Goal: Transaction & Acquisition: Obtain resource

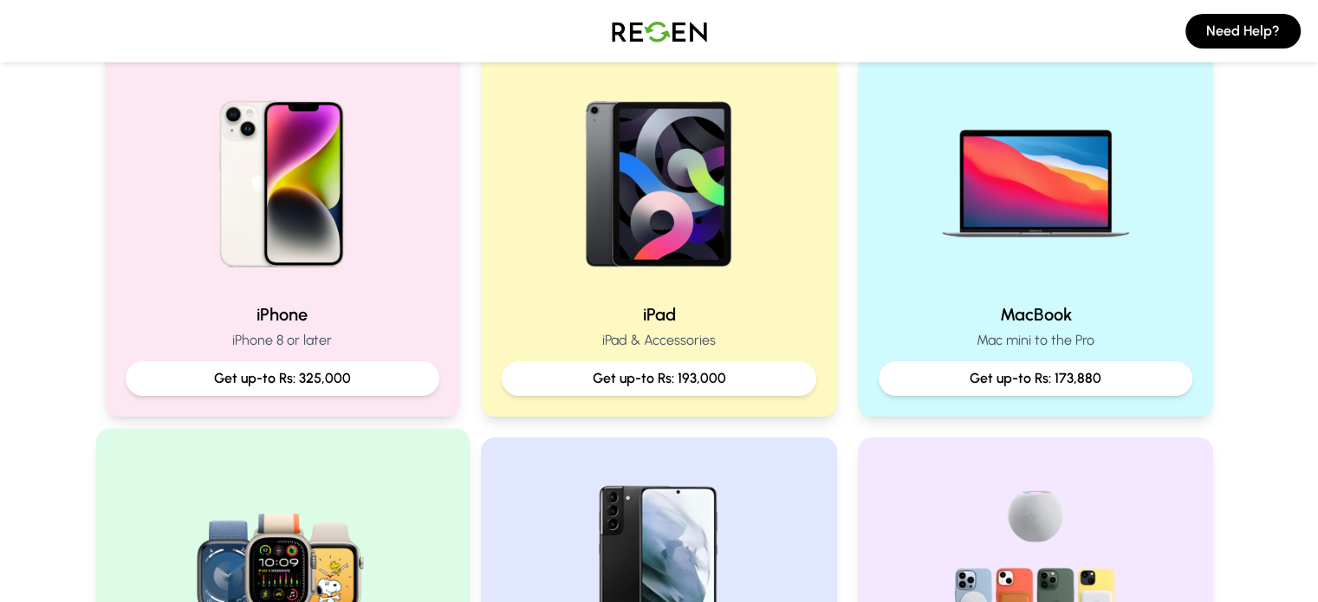
scroll to position [383, 0]
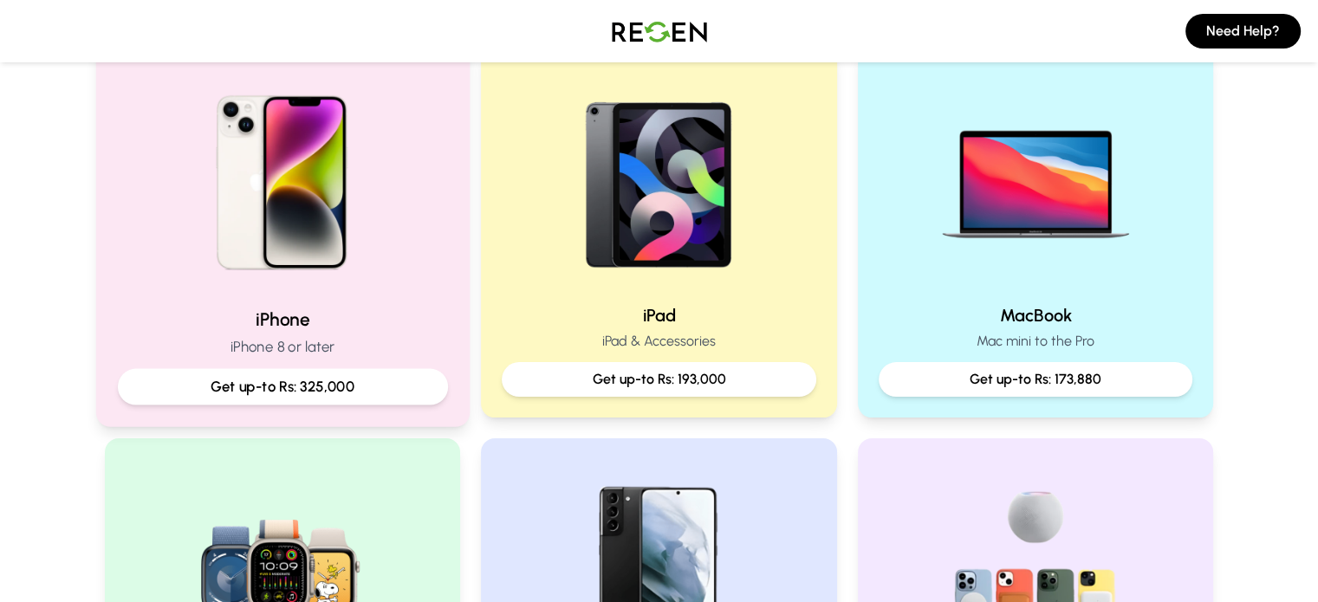
click at [331, 382] on p "Get up-to Rs: 325,000" at bounding box center [282, 387] width 301 height 22
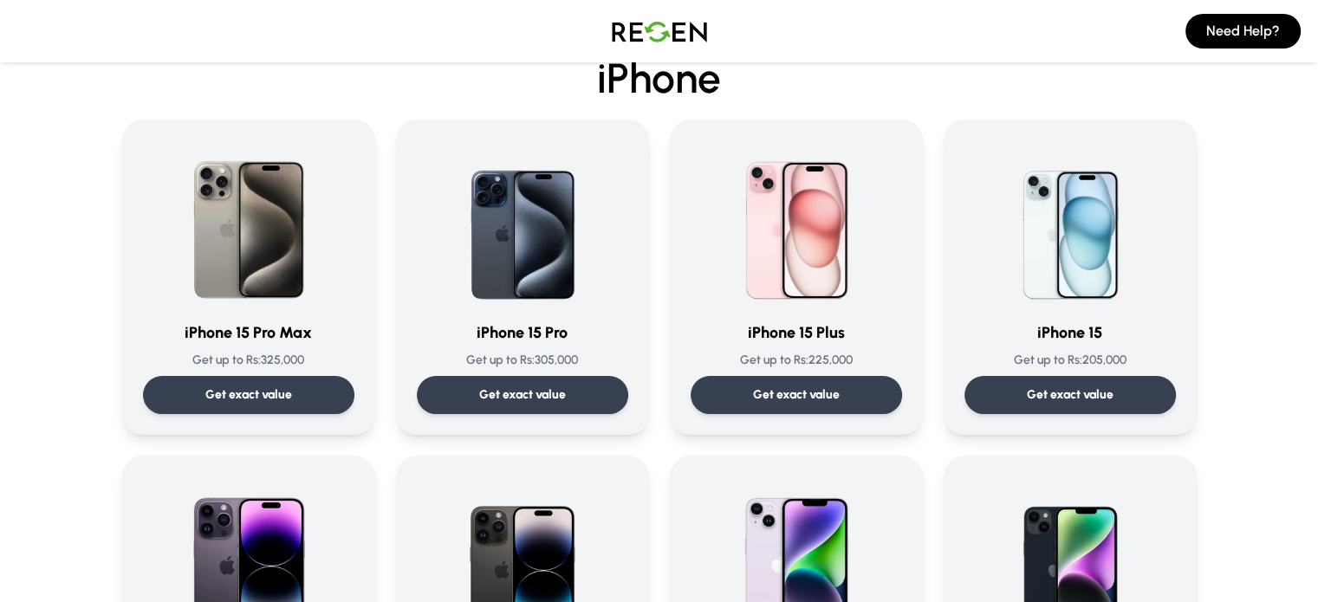
scroll to position [128, 0]
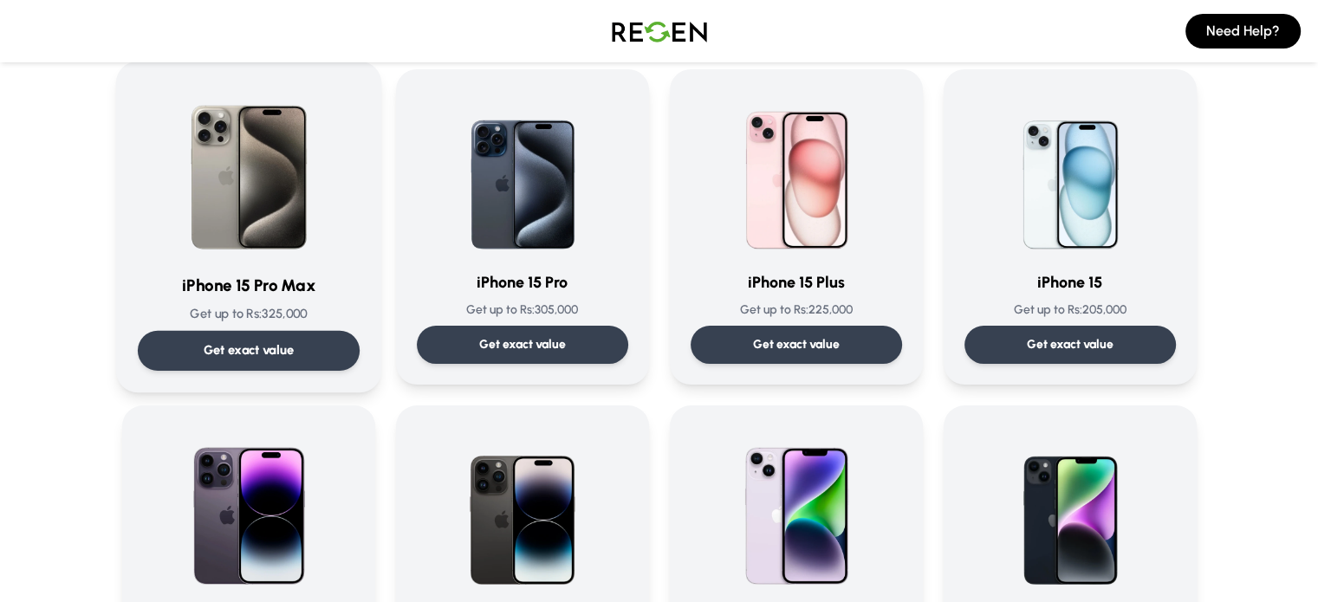
click at [272, 241] on img at bounding box center [248, 170] width 175 height 175
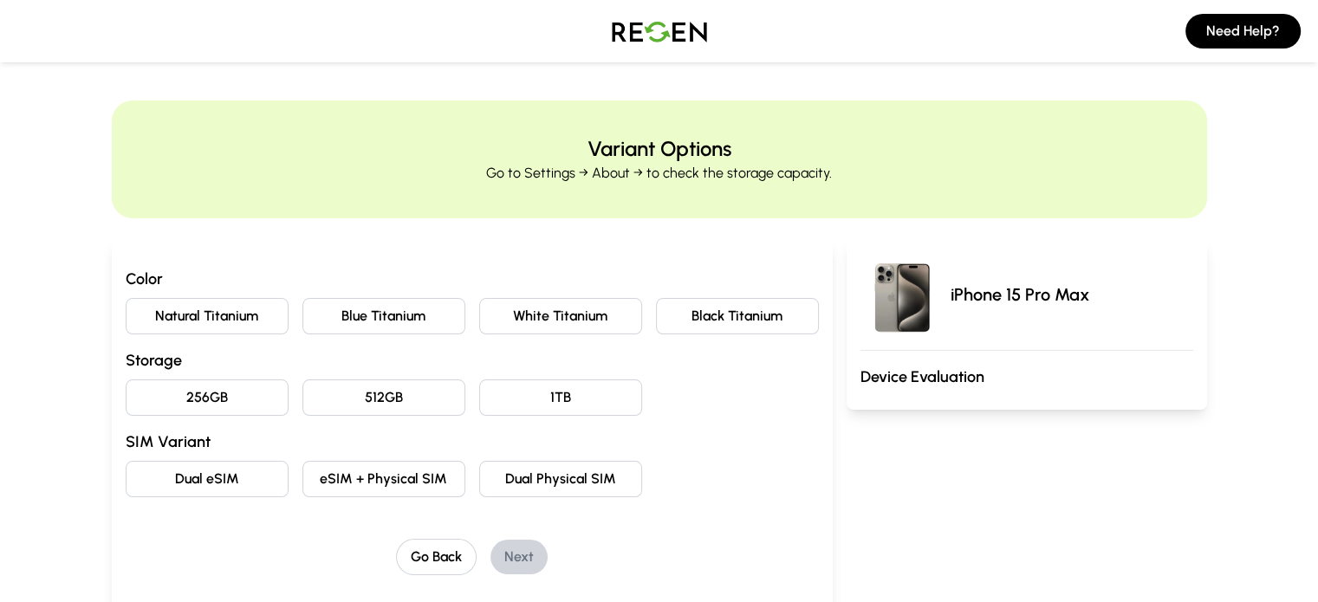
click at [160, 308] on button "Natural Titanium" at bounding box center [207, 316] width 163 height 36
click at [139, 403] on button "256GB" at bounding box center [207, 397] width 163 height 36
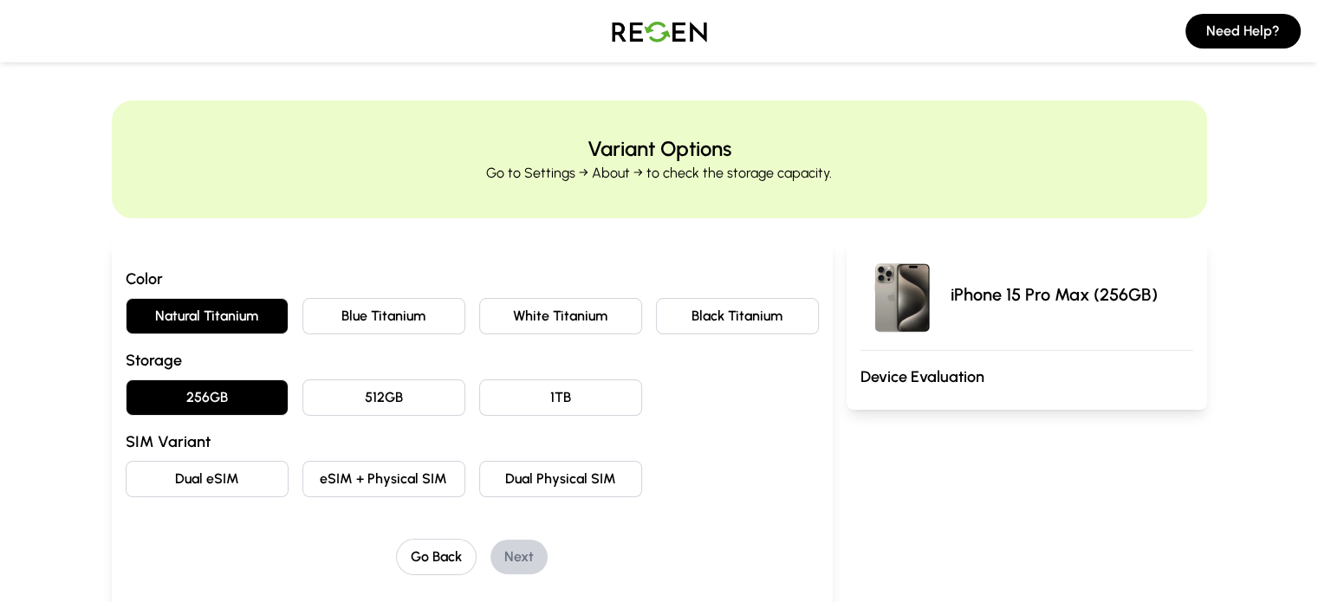
click at [173, 477] on button "Dual eSIM" at bounding box center [207, 479] width 163 height 36
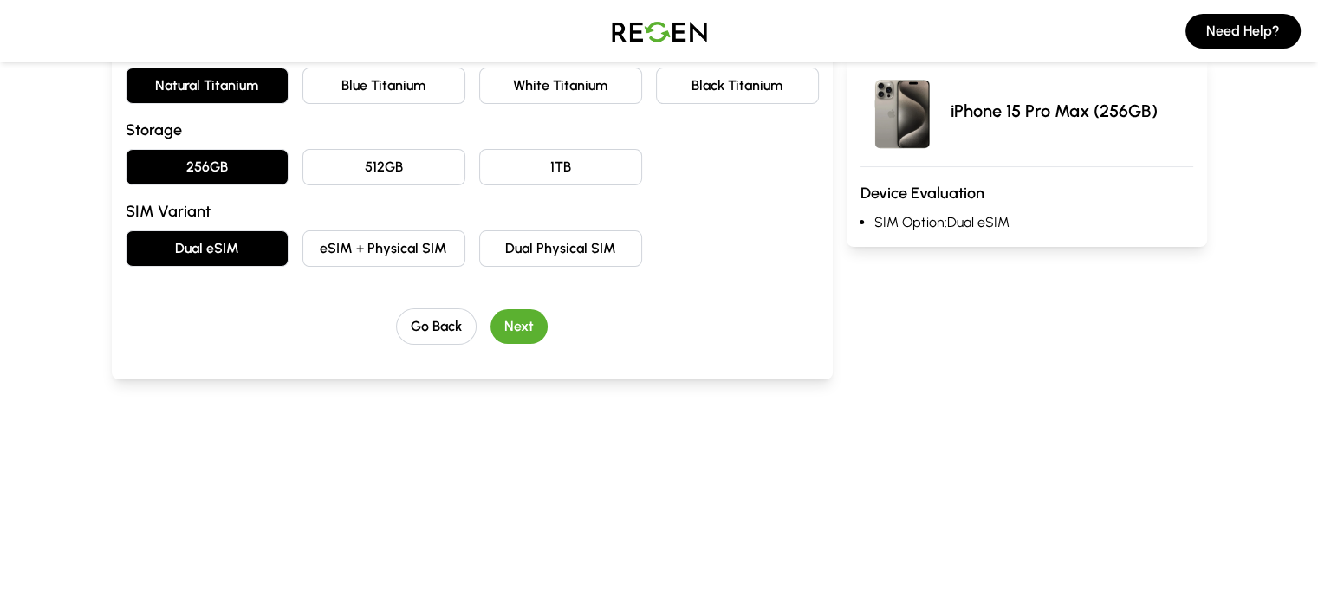
scroll to position [232, 0]
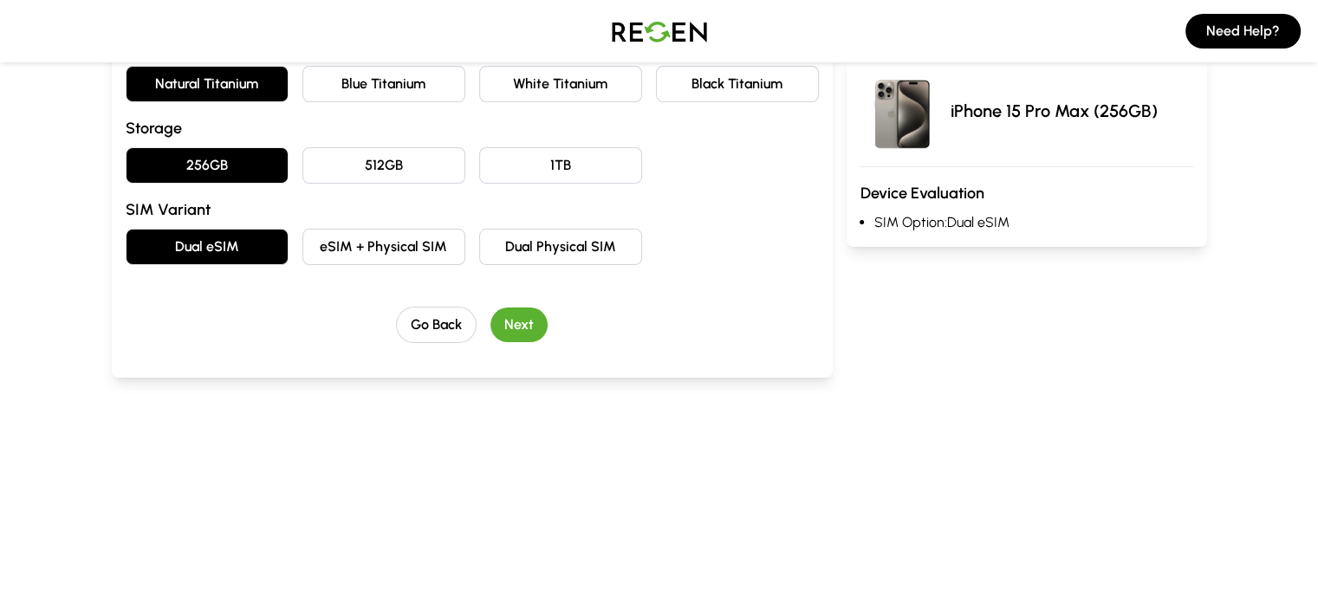
click at [490, 327] on button "Next" at bounding box center [518, 325] width 57 height 35
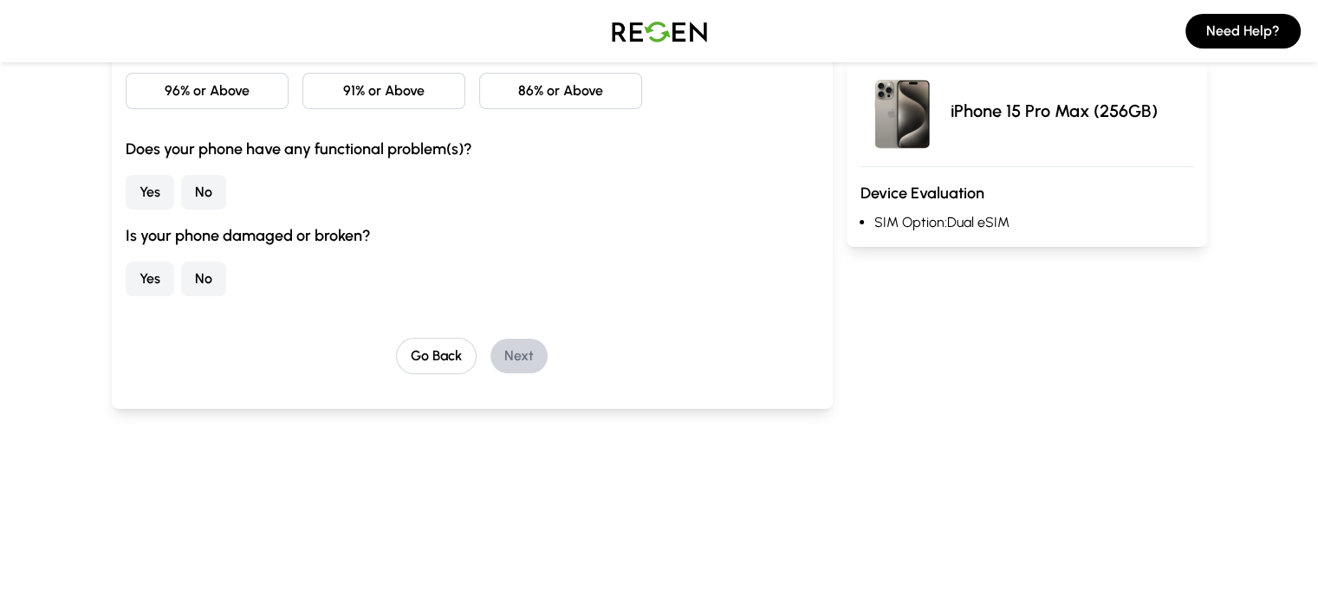
click at [181, 190] on button "No" at bounding box center [203, 192] width 45 height 35
click at [181, 266] on button "No" at bounding box center [203, 279] width 45 height 35
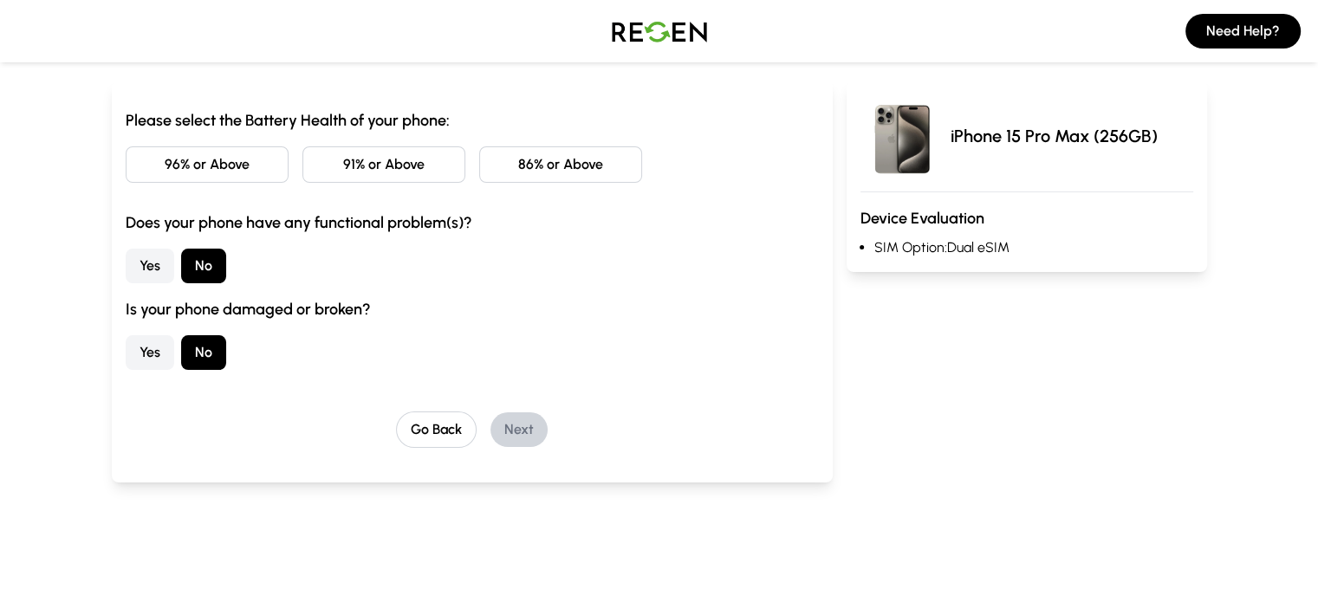
scroll to position [158, 0]
click at [531, 165] on button "86% or Above" at bounding box center [560, 165] width 163 height 36
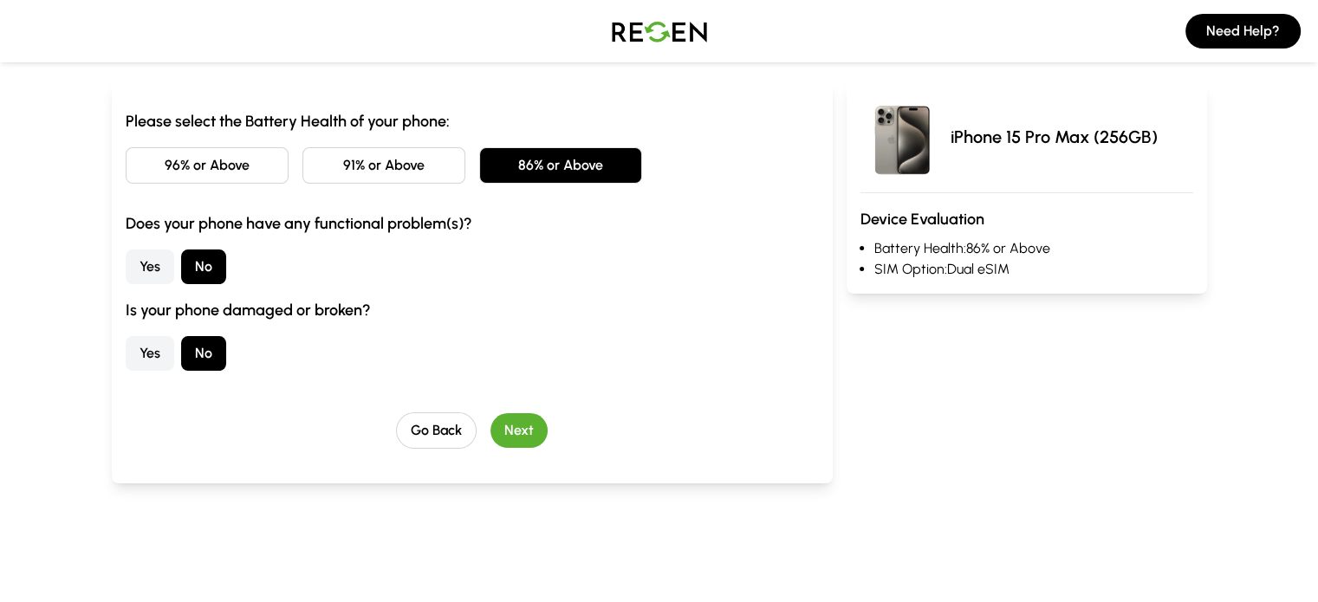
click at [490, 422] on button "Next" at bounding box center [518, 430] width 57 height 35
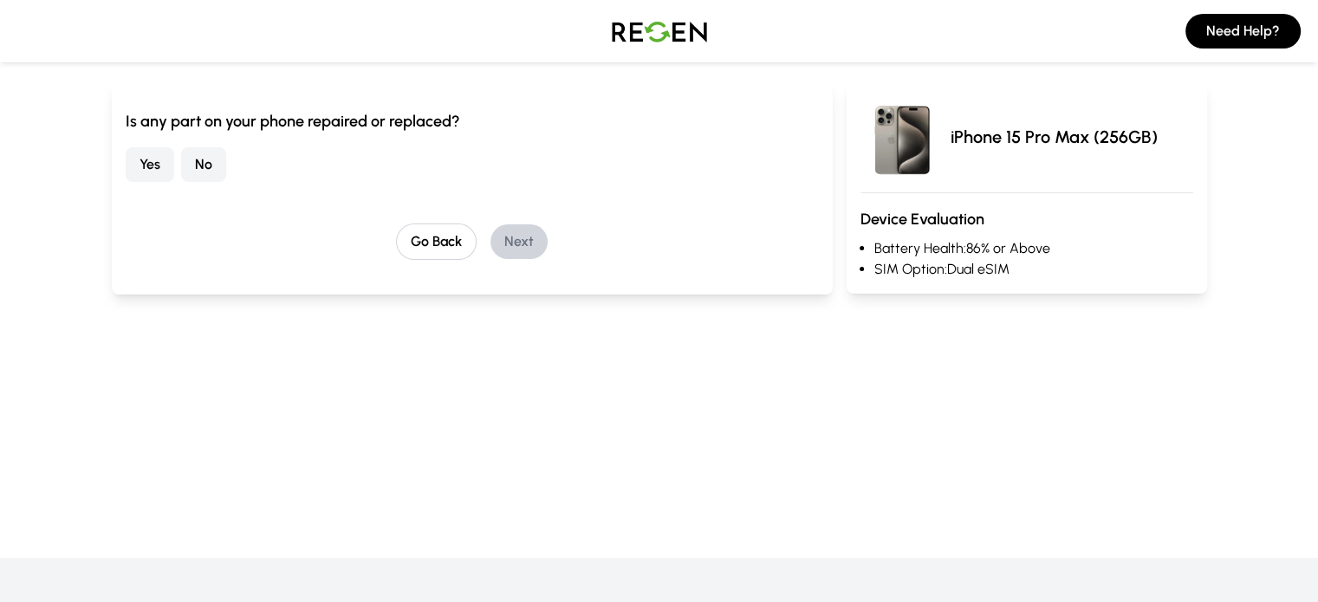
click at [181, 166] on button "No" at bounding box center [203, 164] width 45 height 35
click at [490, 241] on button "Next" at bounding box center [518, 241] width 57 height 35
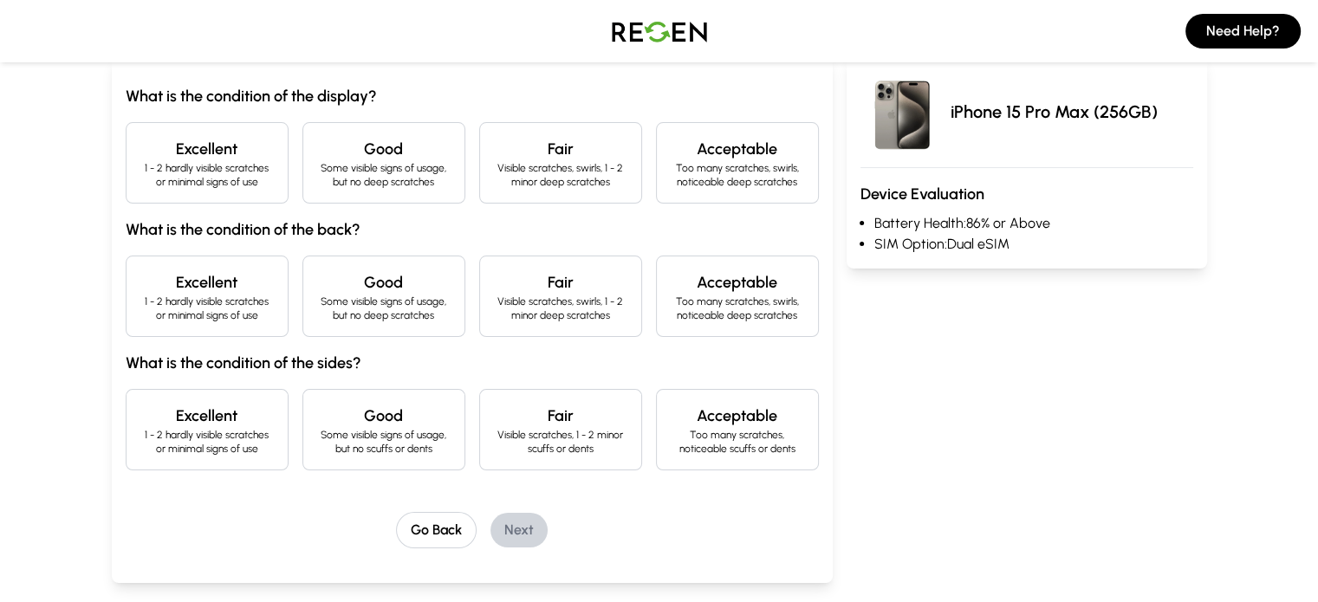
scroll to position [184, 0]
click at [168, 177] on p "1 - 2 hardly visible scratches or minimal signs of use" at bounding box center [206, 174] width 133 height 28
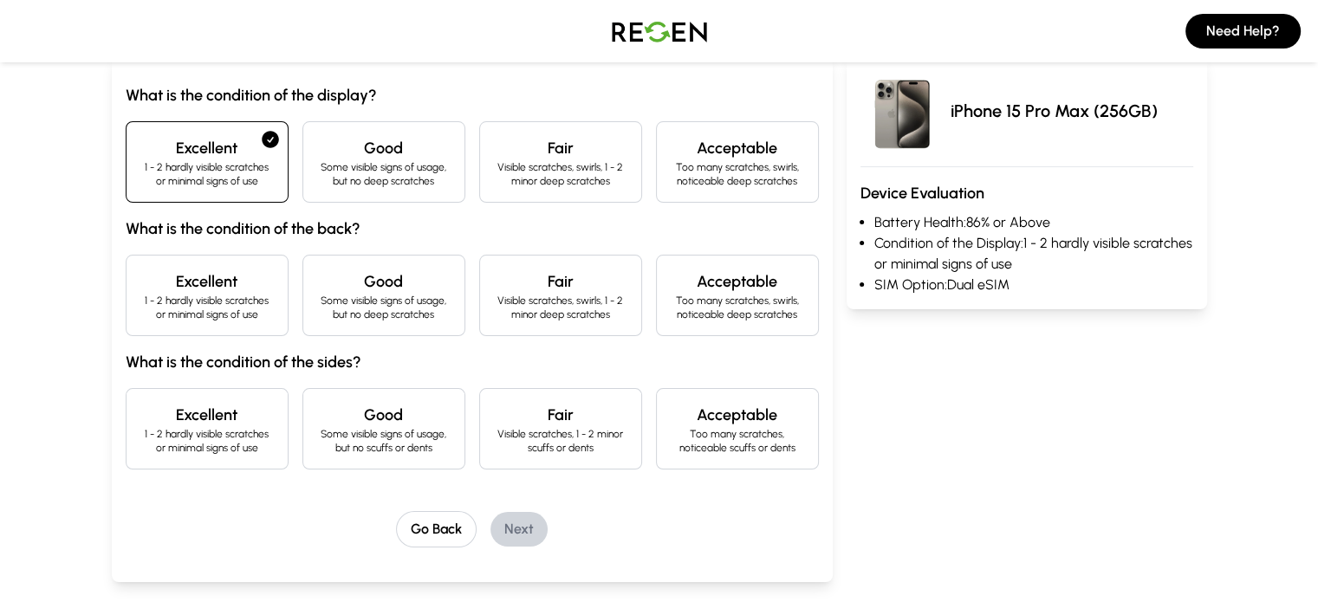
click at [184, 282] on h4 "Excellent" at bounding box center [206, 281] width 133 height 24
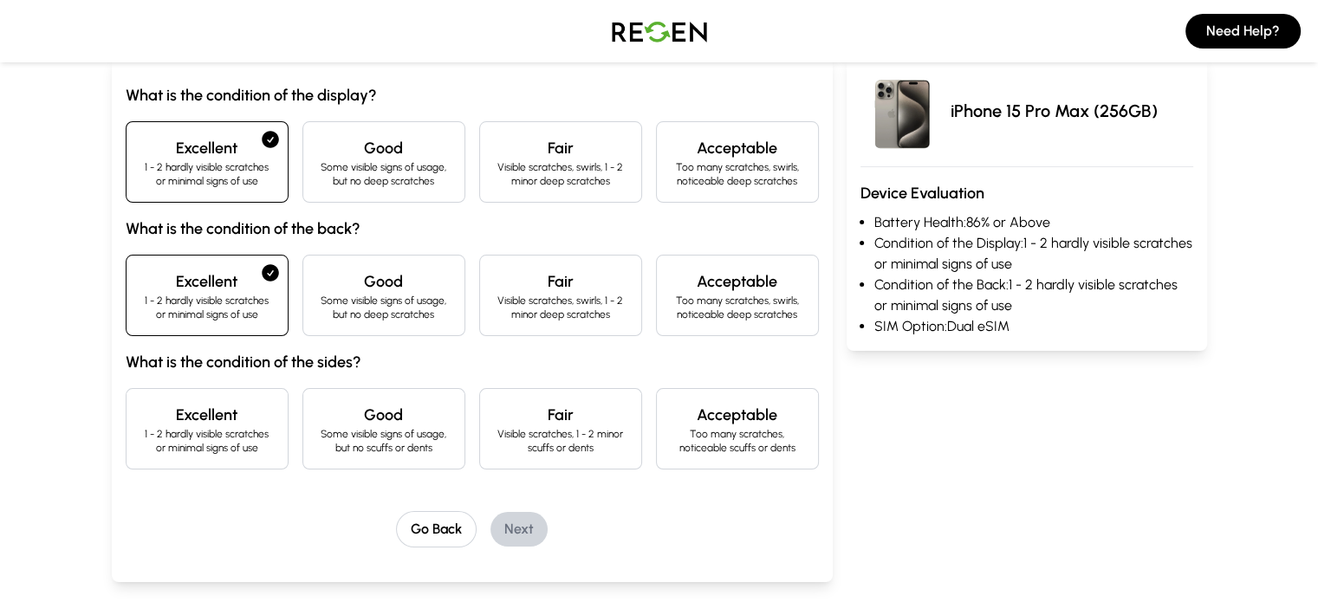
click at [166, 422] on h4 "Excellent" at bounding box center [206, 415] width 133 height 24
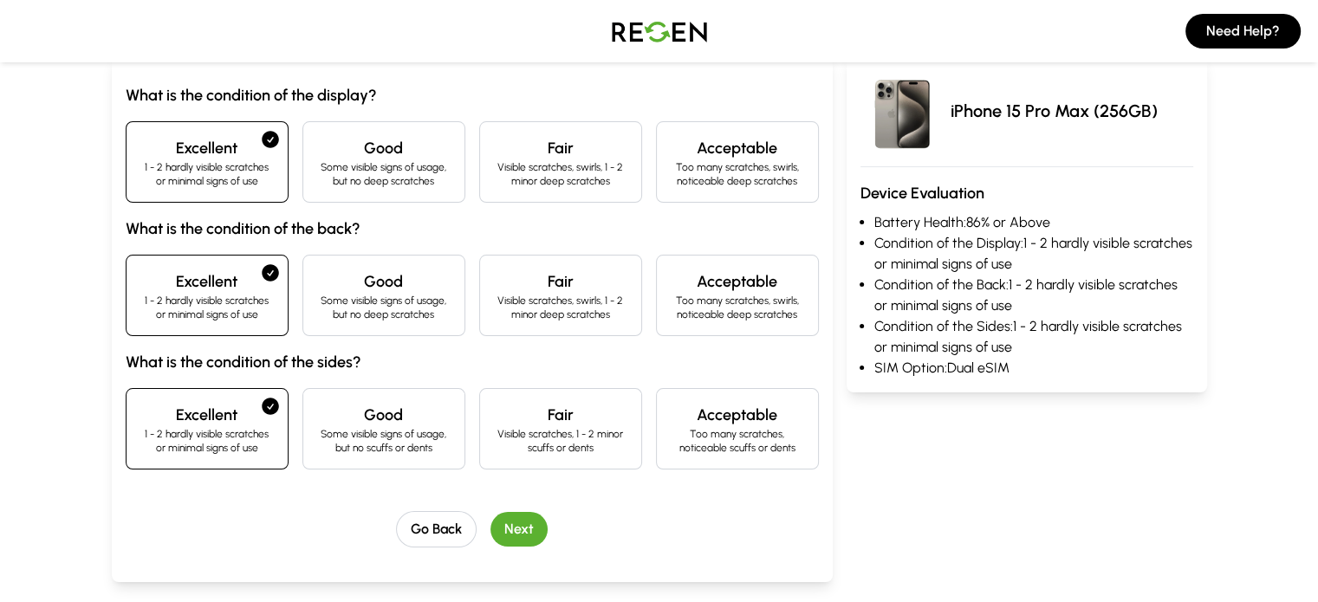
click at [317, 418] on h4 "Good" at bounding box center [383, 415] width 133 height 24
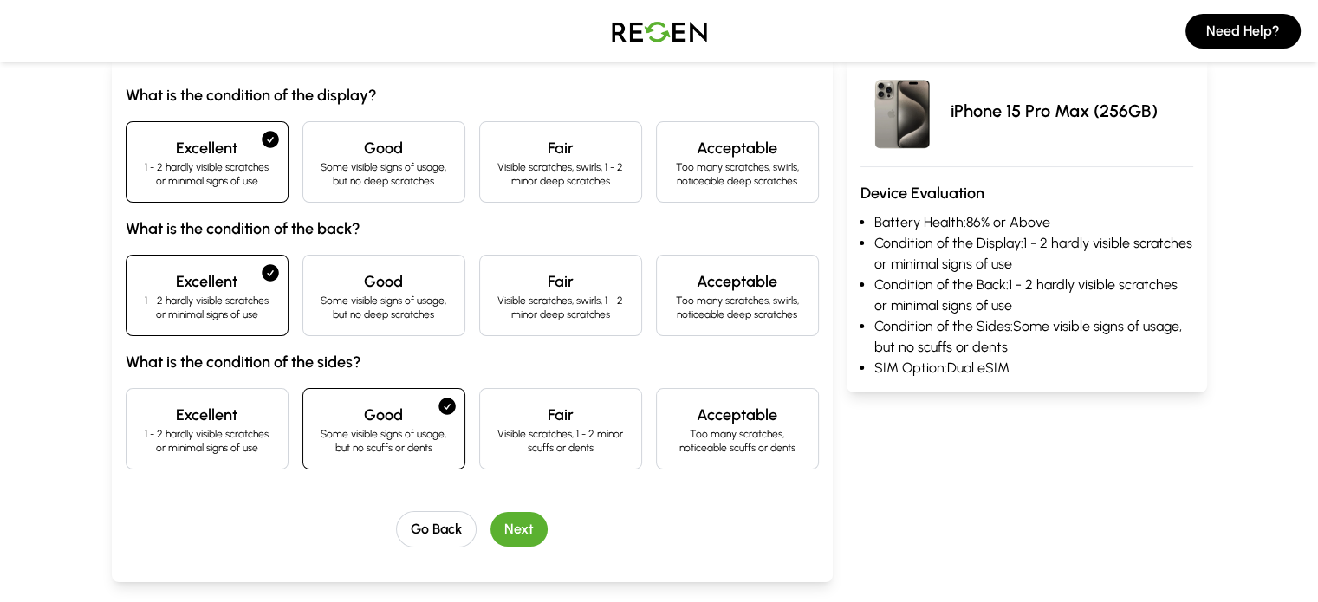
click at [490, 529] on button "Next" at bounding box center [518, 529] width 57 height 35
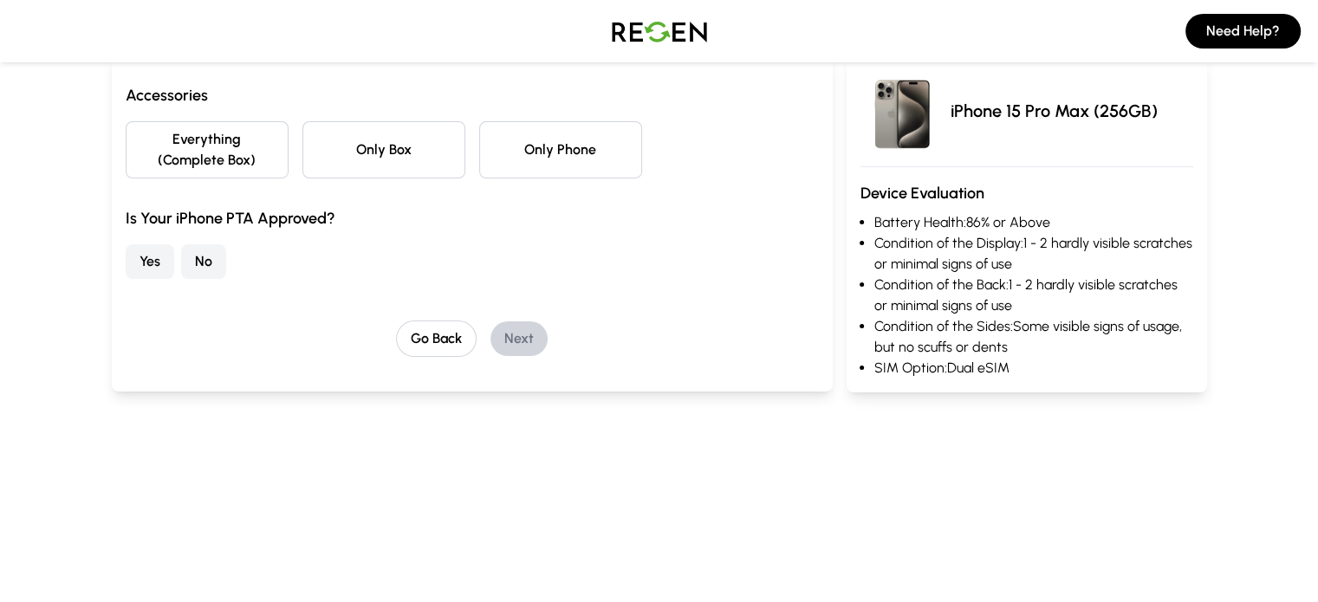
click at [147, 136] on button "Everything (Complete Box)" at bounding box center [207, 149] width 163 height 57
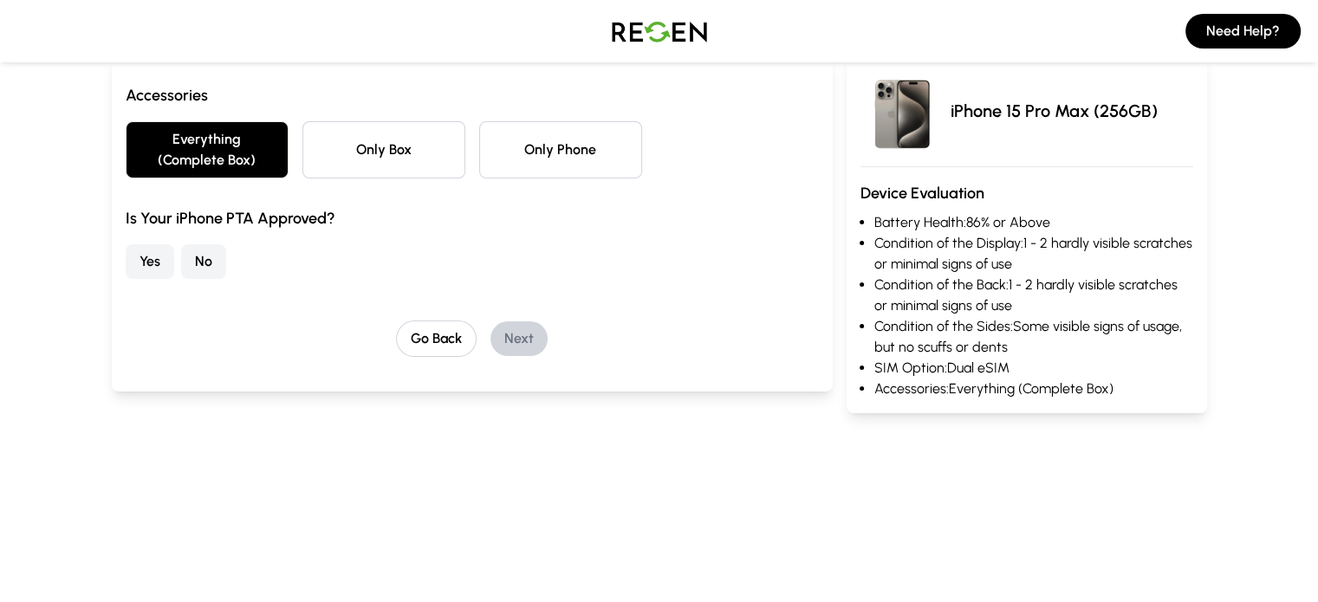
click at [181, 244] on button "No" at bounding box center [203, 261] width 45 height 35
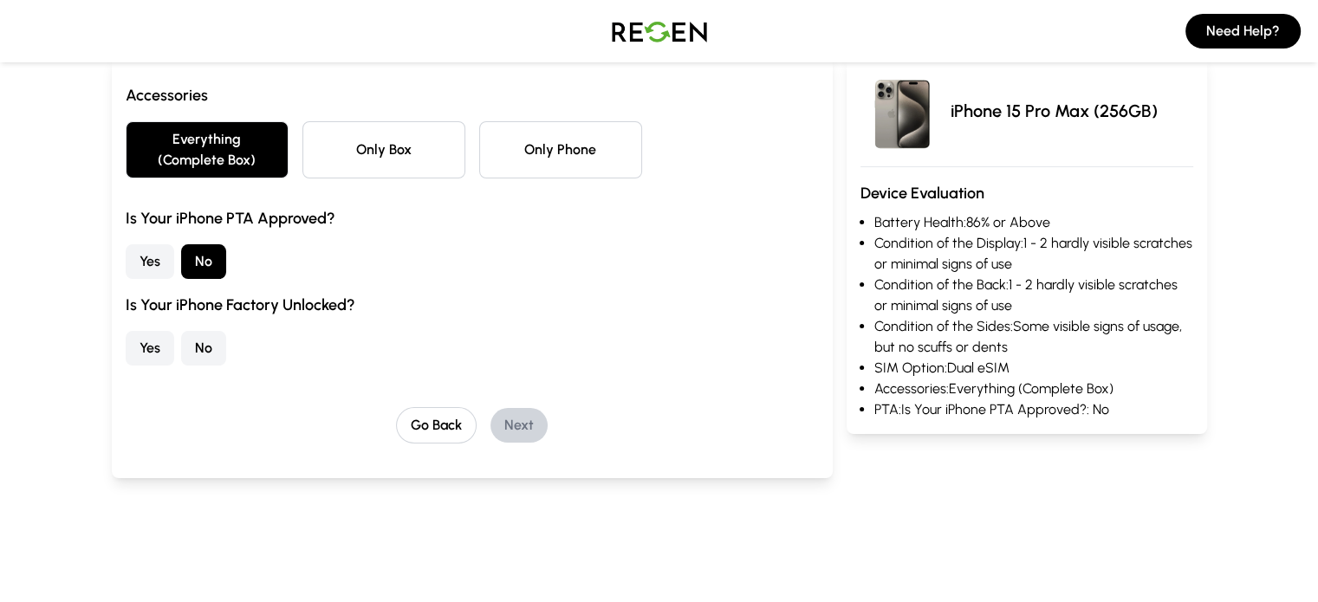
click at [126, 331] on button "Yes" at bounding box center [150, 348] width 49 height 35
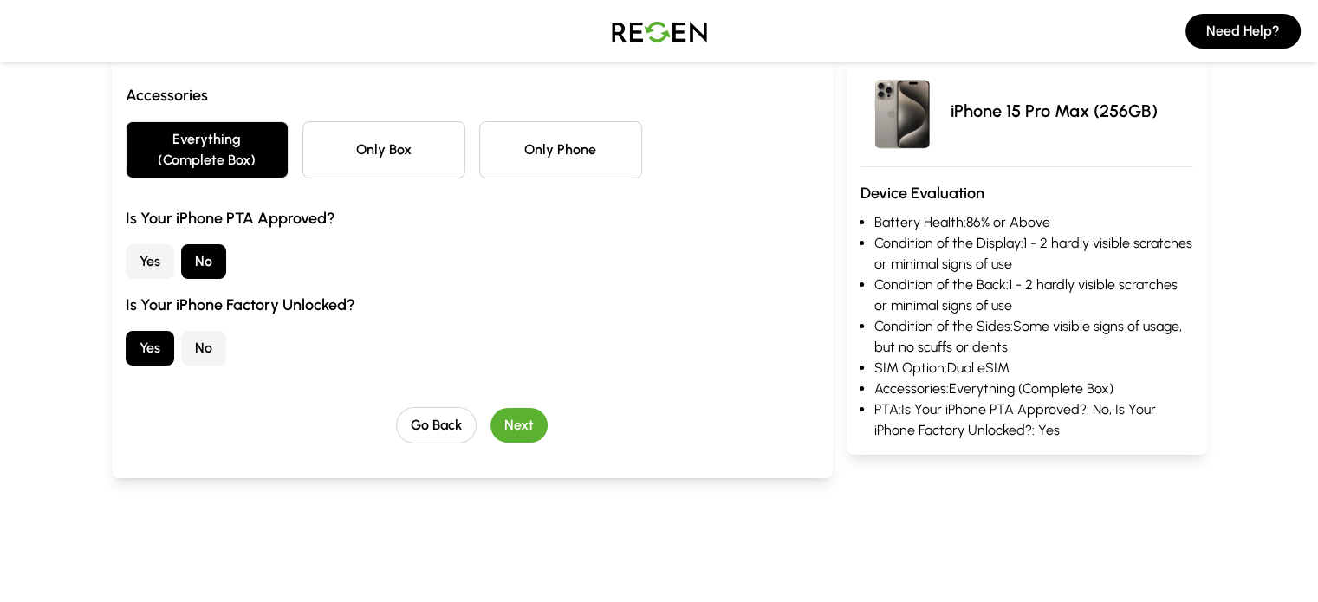
click at [496, 408] on button "Next" at bounding box center [518, 425] width 57 height 35
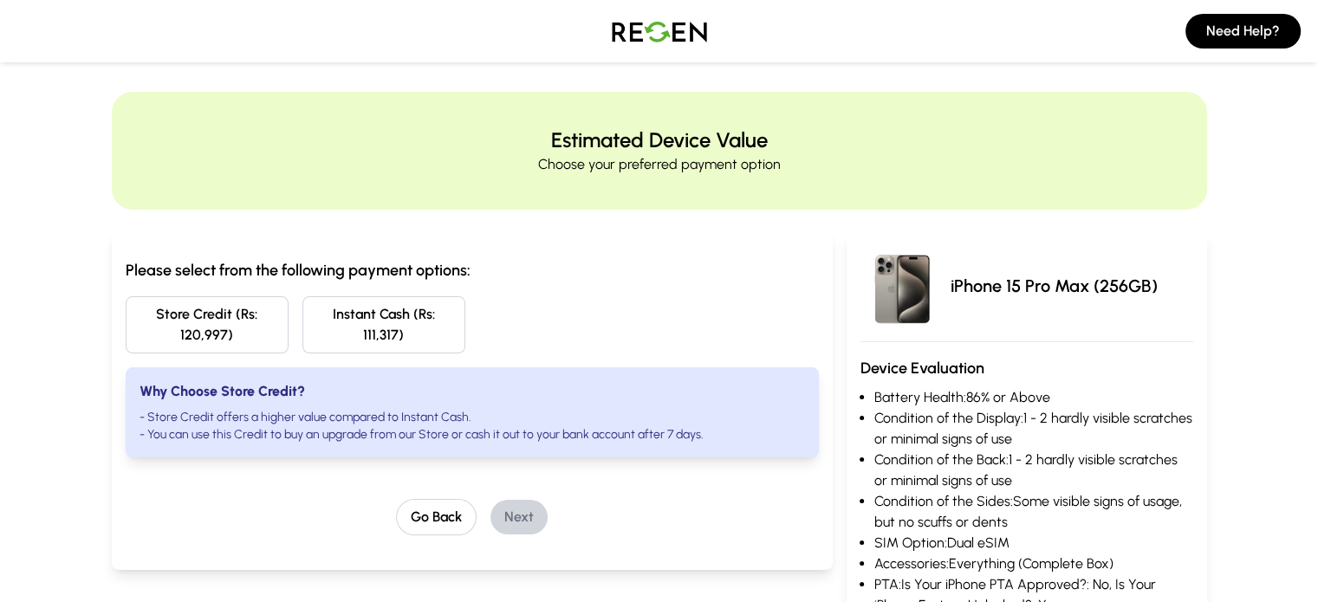
scroll to position [0, 0]
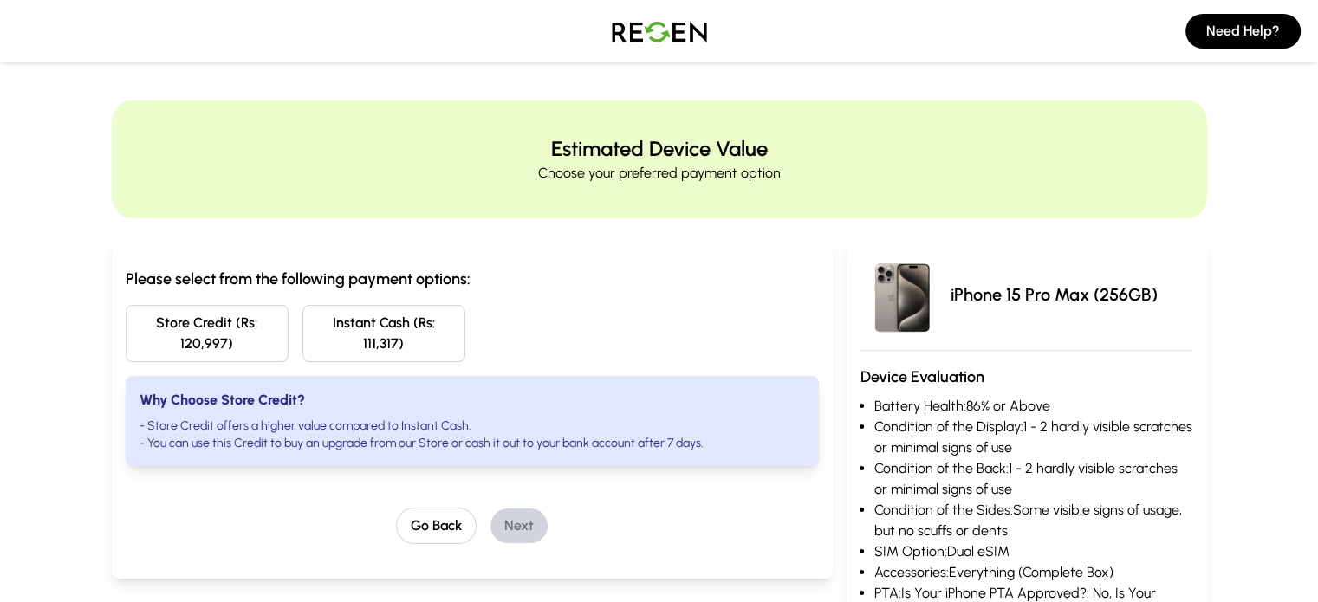
click at [678, 30] on img at bounding box center [659, 31] width 121 height 49
